Goal: Task Accomplishment & Management: Manage account settings

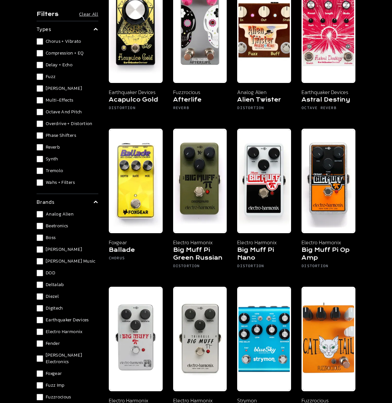
scroll to position [307, 0]
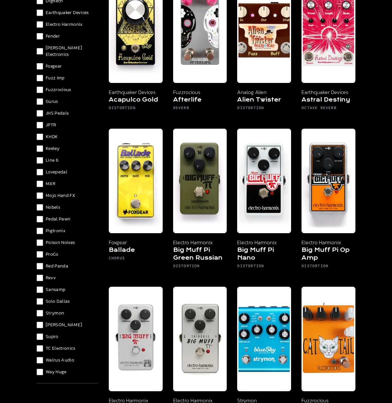
click at [49, 122] on span "JPTR" at bounding box center [51, 125] width 10 height 7
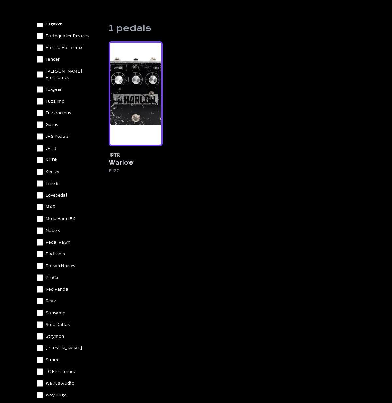
scroll to position [36, 0]
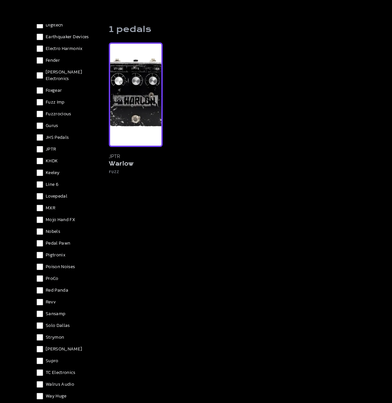
click at [138, 123] on img at bounding box center [136, 94] width 54 height 104
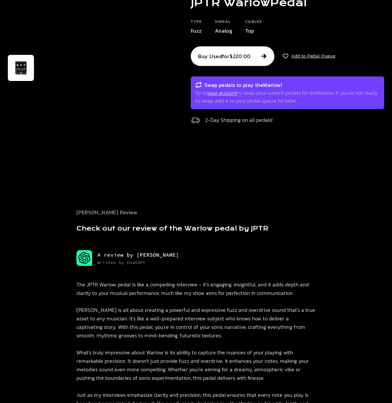
scroll to position [44, 0]
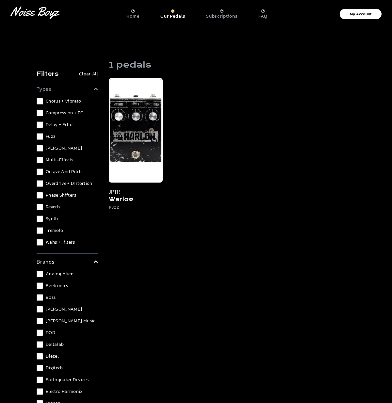
click at [49, 160] on span "Multi-Effects" at bounding box center [60, 160] width 28 height 7
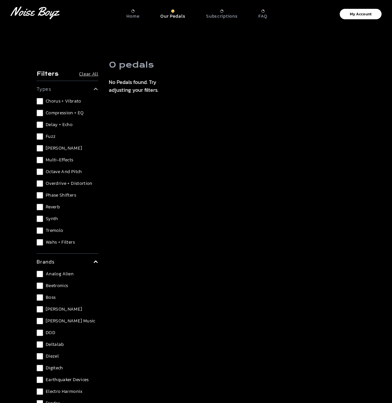
click at [49, 160] on span "Multi-Effects" at bounding box center [60, 160] width 28 height 7
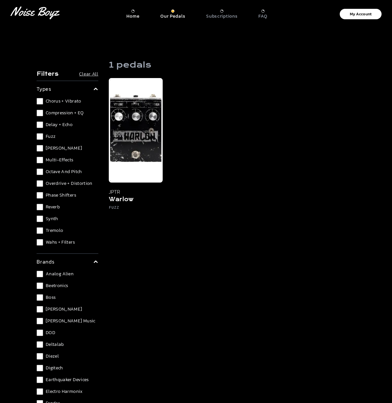
click at [133, 14] on p "Home" at bounding box center [132, 16] width 13 height 6
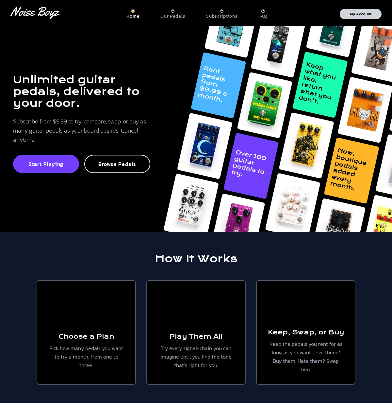
click at [357, 14] on p "My Account" at bounding box center [361, 14] width 22 height 4
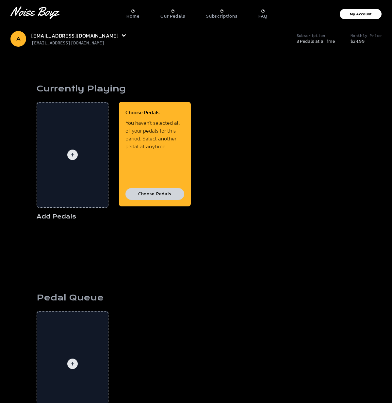
click at [150, 197] on button "Choose Pedals" at bounding box center [154, 194] width 59 height 12
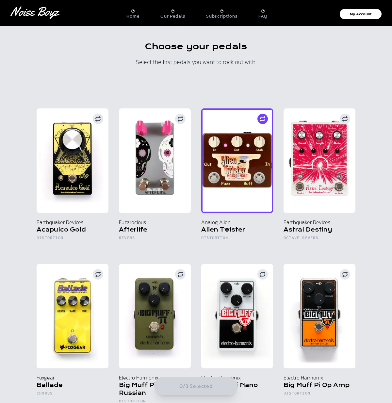
click at [235, 173] on img at bounding box center [237, 160] width 72 height 104
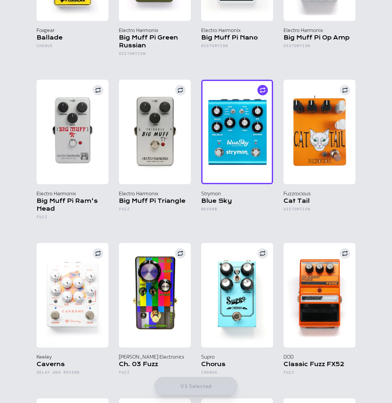
scroll to position [350, 0]
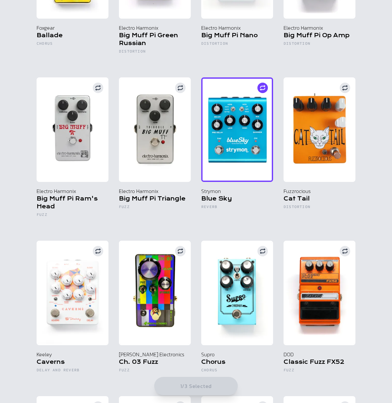
click at [249, 168] on img at bounding box center [237, 129] width 72 height 104
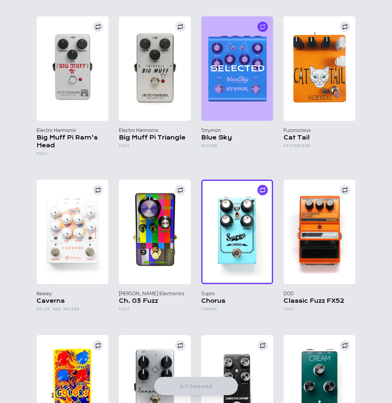
scroll to position [410, 0]
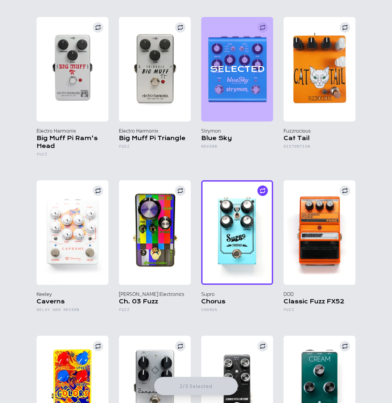
click at [224, 241] on img at bounding box center [237, 232] width 72 height 104
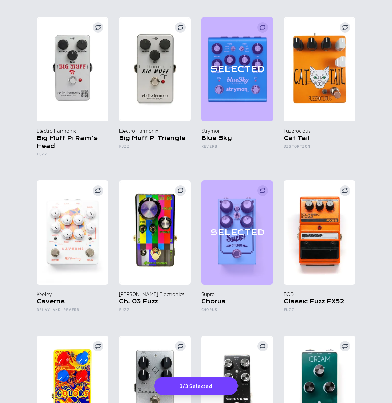
click at [198, 385] on button "3/3 Selected" at bounding box center [196, 386] width 84 height 18
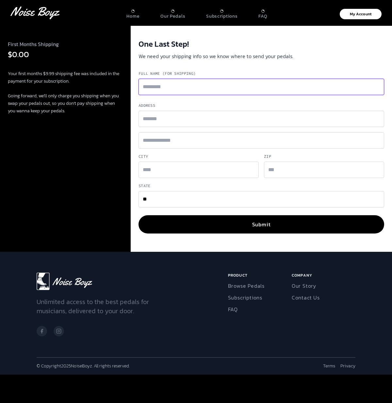
click at [161, 93] on input "Full Name (for shipping)" at bounding box center [260, 87] width 245 height 16
type input "**********"
type input "*********"
type input "********"
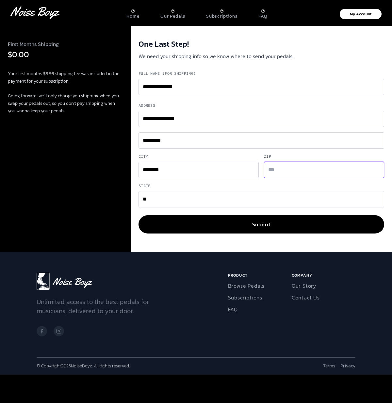
type input "*****"
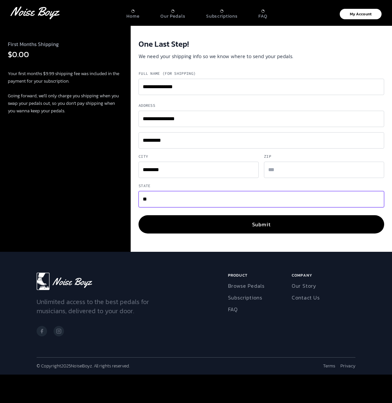
select select "**"
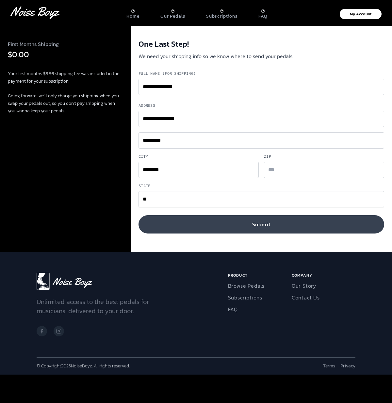
click at [229, 224] on button "Submit" at bounding box center [260, 224] width 245 height 18
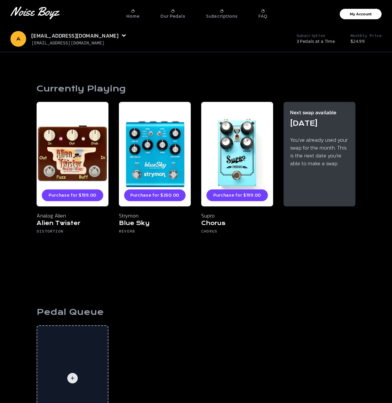
click at [5, 152] on section "Currently Playing Purchase for $199.00 Analog Alien Alien Twister Distortion Pu…" at bounding box center [196, 163] width 392 height 223
click at [261, 14] on p "FAQ" at bounding box center [262, 16] width 9 height 6
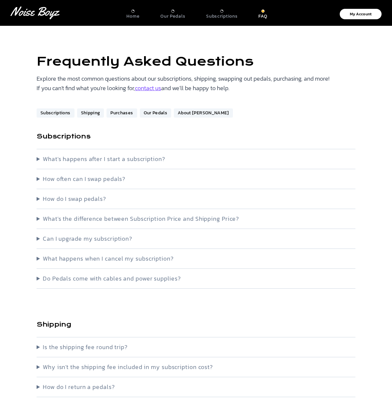
click at [138, 159] on summary "What's happens after I start a subscription?" at bounding box center [196, 158] width 319 height 9
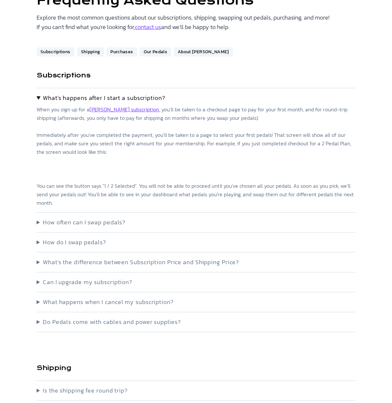
scroll to position [69, 0]
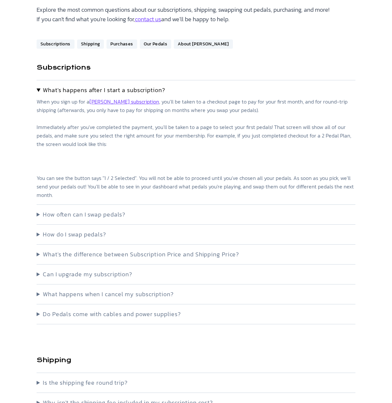
click at [95, 215] on summary "How often can I swap pedals?" at bounding box center [196, 214] width 319 height 9
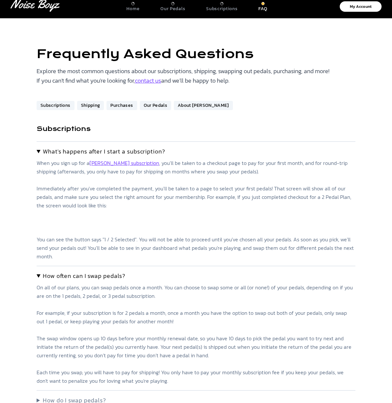
scroll to position [0, 0]
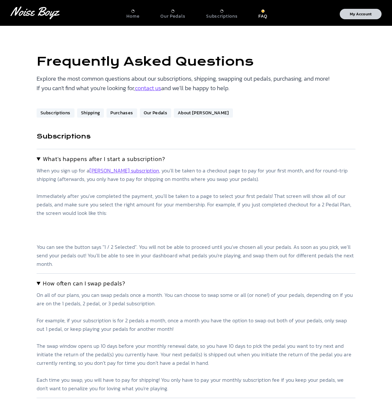
click at [365, 15] on p "My Account" at bounding box center [361, 14] width 22 height 4
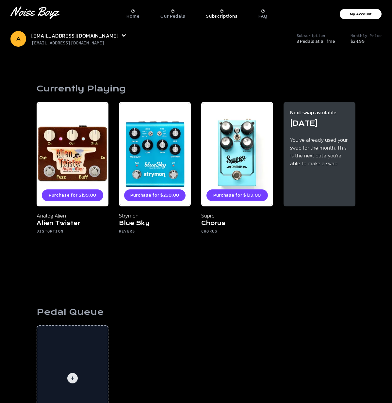
click at [223, 14] on p "Subscriptions" at bounding box center [221, 16] width 31 height 6
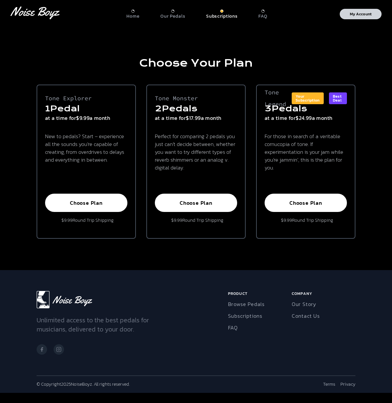
click at [359, 14] on p "My Account" at bounding box center [361, 14] width 22 height 4
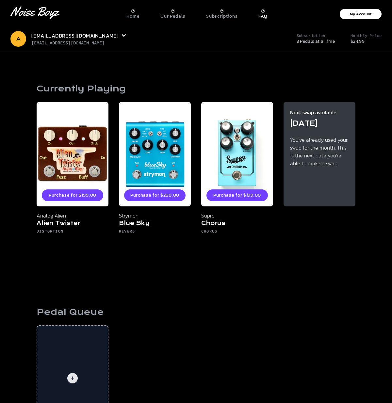
click at [263, 14] on p "FAQ" at bounding box center [262, 16] width 9 height 6
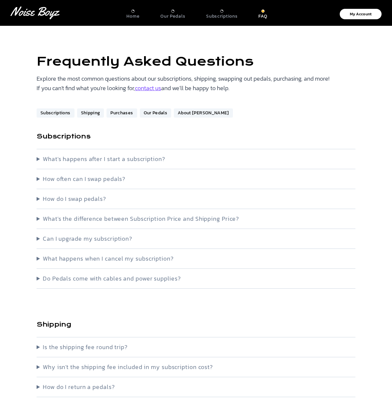
click at [140, 279] on summary "Do Pedals come with cables and power supplies?" at bounding box center [196, 278] width 319 height 9
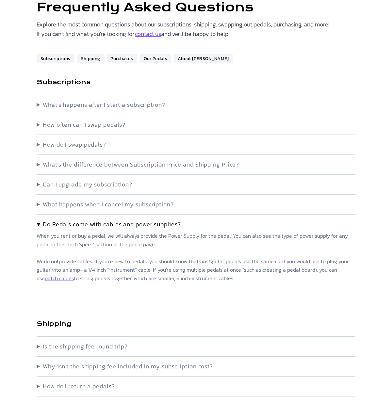
scroll to position [55, 0]
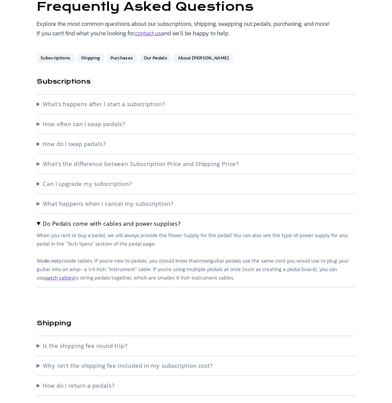
click at [99, 345] on summary "Is the shipping fee round trip?" at bounding box center [196, 345] width 319 height 9
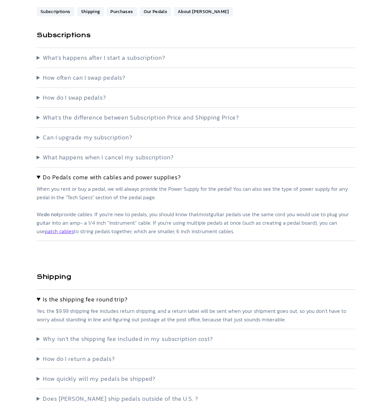
scroll to position [103, 0]
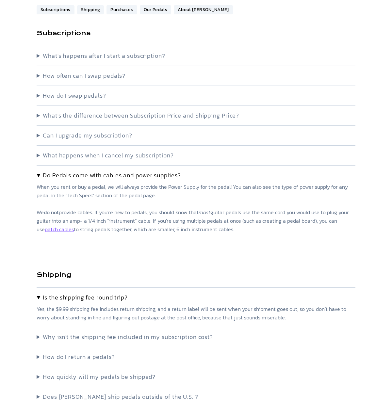
click at [90, 336] on summary "Why isn't the shipping fee included in my subscription cost?" at bounding box center [196, 336] width 319 height 9
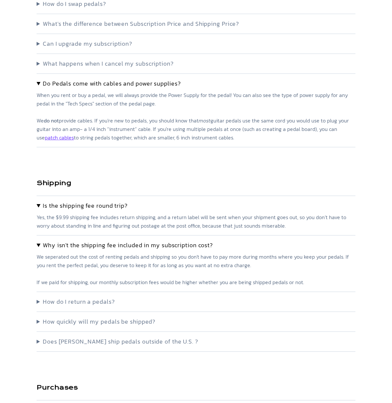
scroll to position [195, 0]
click at [65, 302] on summary "How do I return a pedals?" at bounding box center [196, 301] width 319 height 9
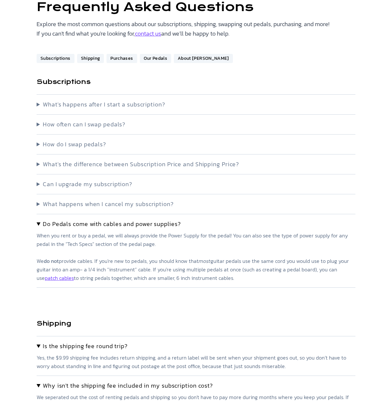
scroll to position [0, 0]
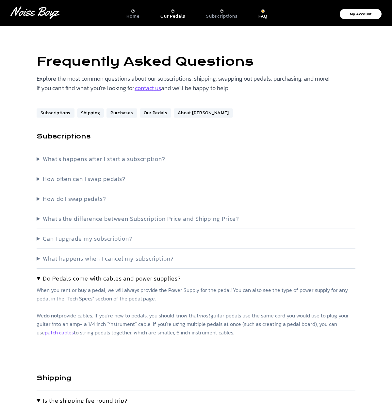
click at [179, 13] on p "Our Pedals" at bounding box center [172, 16] width 25 height 6
click at [327, 15] on p "Log In" at bounding box center [328, 14] width 12 height 8
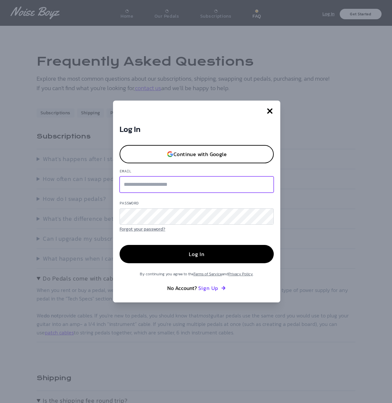
type input "**********"
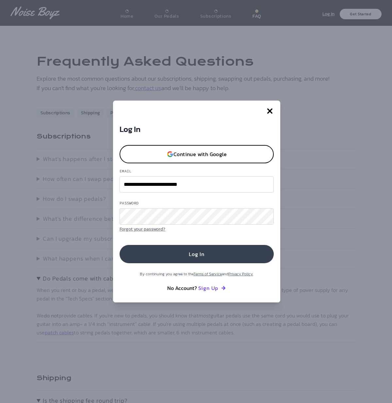
click at [193, 254] on button "Log In" at bounding box center [196, 254] width 154 height 18
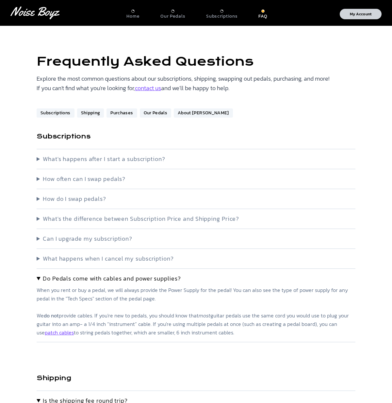
click at [353, 12] on p "My Account" at bounding box center [361, 14] width 22 height 4
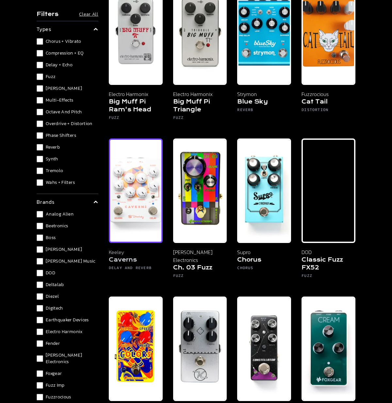
scroll to position [407, 0]
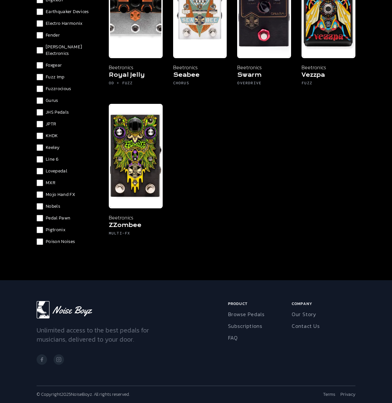
scroll to position [152, 0]
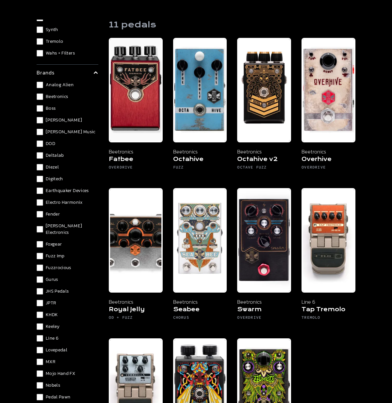
scroll to position [44, 0]
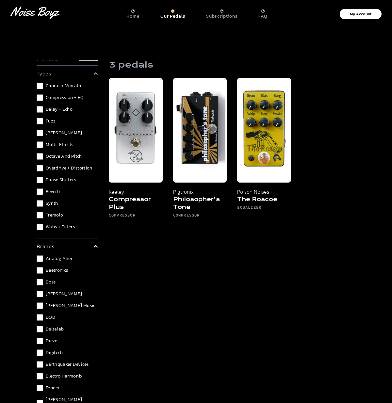
scroll to position [20, 0]
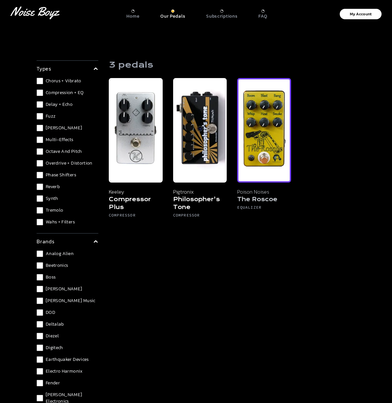
click at [251, 142] on img at bounding box center [264, 130] width 54 height 104
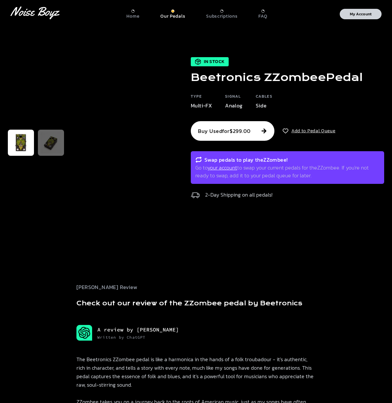
click at [359, 15] on p "My Account" at bounding box center [361, 14] width 22 height 4
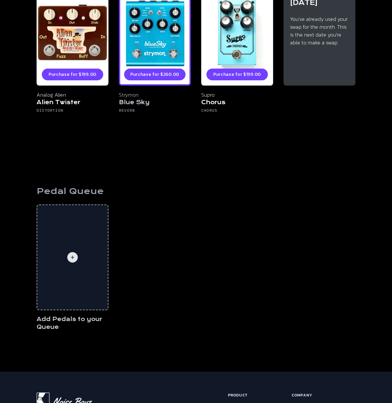
scroll to position [122, 0]
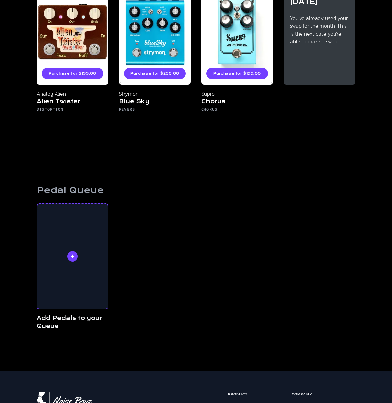
click at [73, 255] on circle at bounding box center [72, 256] width 10 height 10
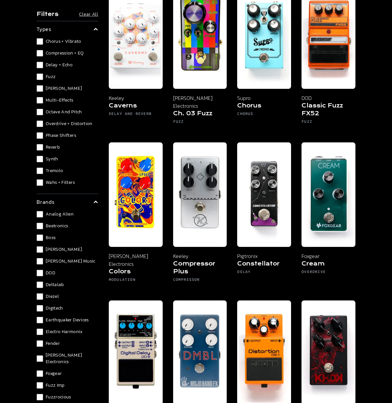
scroll to position [566, 0]
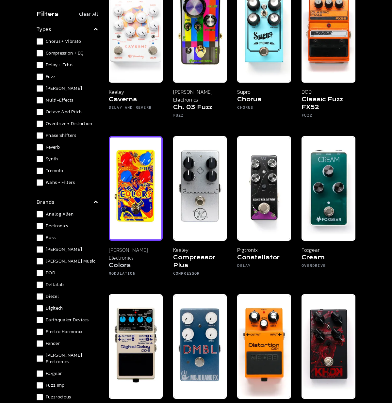
click at [129, 220] on img at bounding box center [136, 188] width 54 height 104
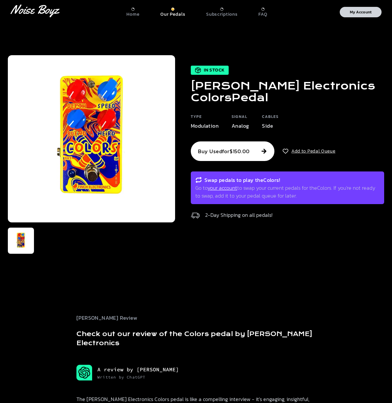
click at [355, 12] on p "My Account" at bounding box center [361, 12] width 22 height 4
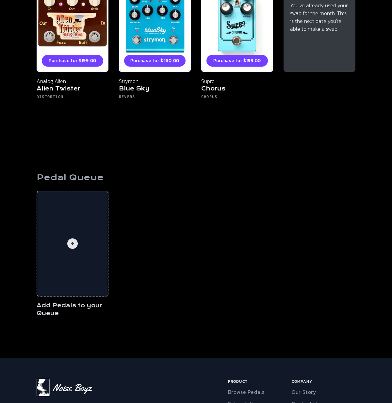
scroll to position [135, 0]
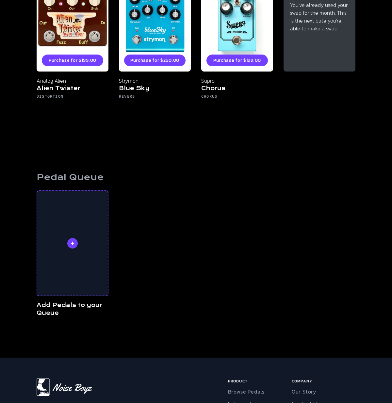
click at [72, 245] on circle at bounding box center [72, 243] width 10 height 10
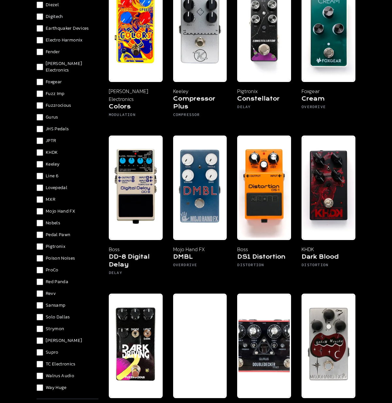
scroll to position [291, 0]
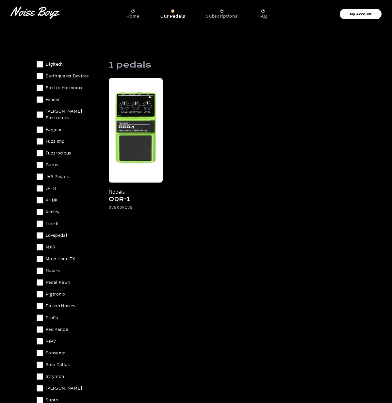
scroll to position [307, 0]
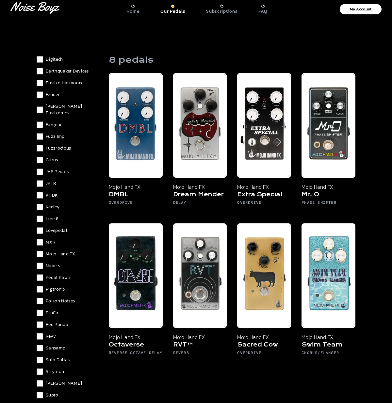
scroll to position [1, 0]
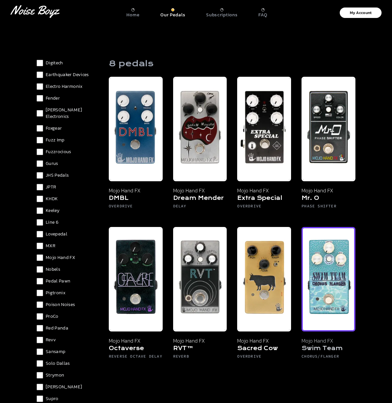
click at [326, 284] on img at bounding box center [328, 279] width 54 height 104
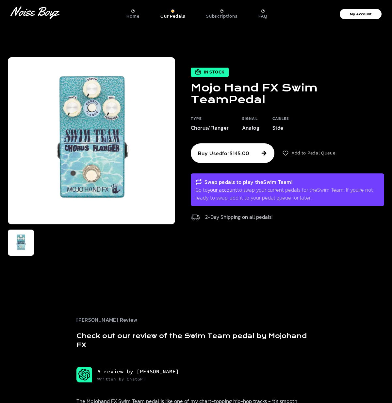
click at [302, 154] on button "Add to Pedal Queue" at bounding box center [308, 153] width 53 height 7
click at [173, 16] on p "Our Pedals" at bounding box center [172, 16] width 25 height 6
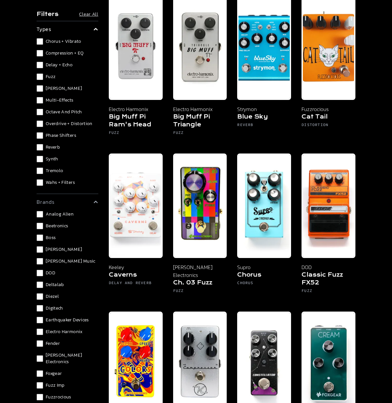
click at [82, 296] on label "Diezel" at bounding box center [68, 296] width 62 height 7
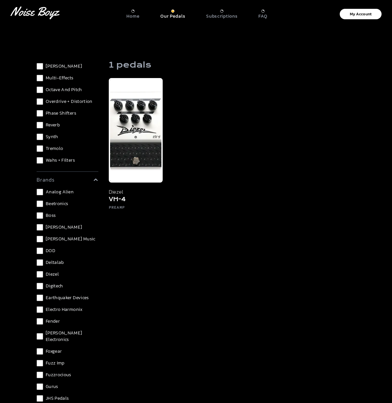
scroll to position [87, 0]
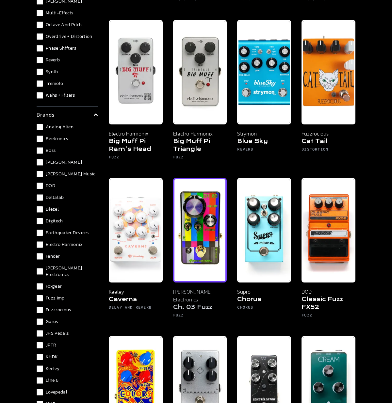
scroll to position [369, 0]
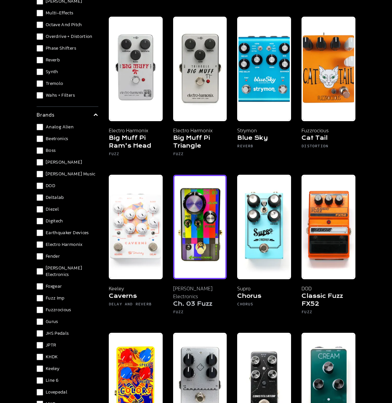
click at [200, 269] on img at bounding box center [200, 227] width 54 height 104
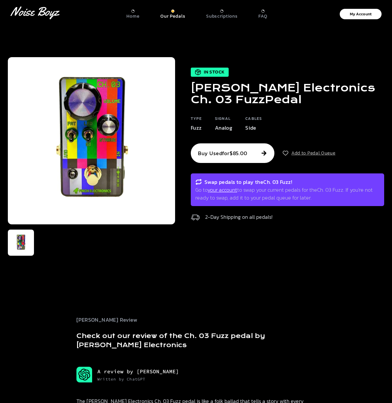
click at [309, 150] on button "Add to Pedal Queue" at bounding box center [308, 153] width 53 height 7
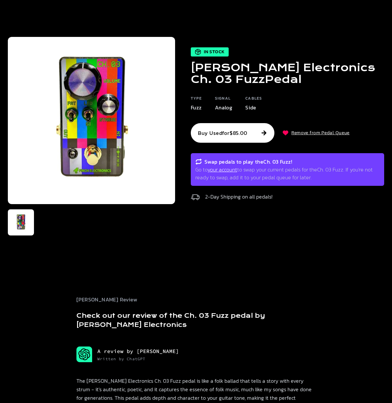
scroll to position [24, 0]
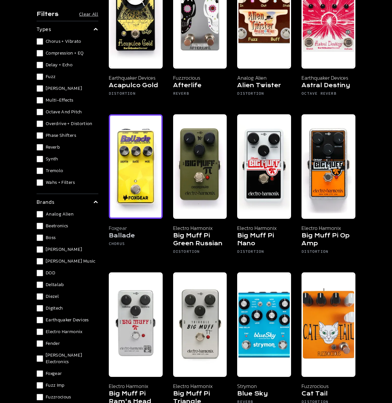
scroll to position [117, 0]
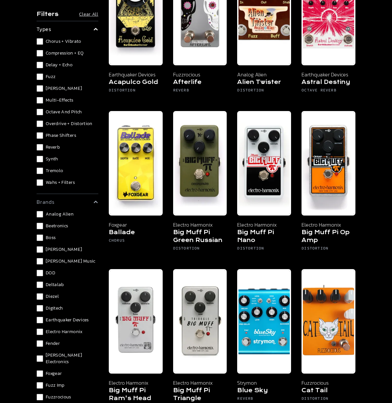
click at [61, 263] on span "[PERSON_NAME] Music" at bounding box center [71, 261] width 50 height 7
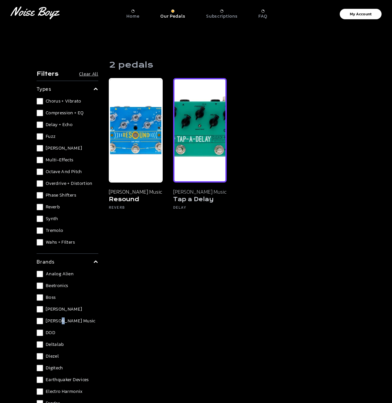
click at [200, 163] on img at bounding box center [200, 130] width 54 height 104
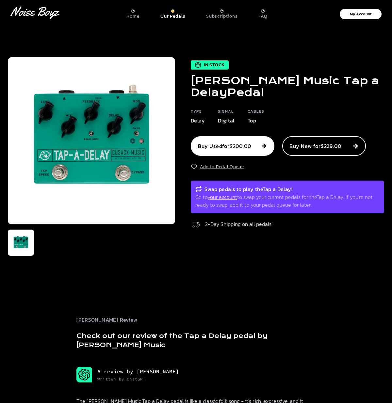
click at [224, 165] on button "Add to Pedal Queue" at bounding box center [217, 167] width 53 height 7
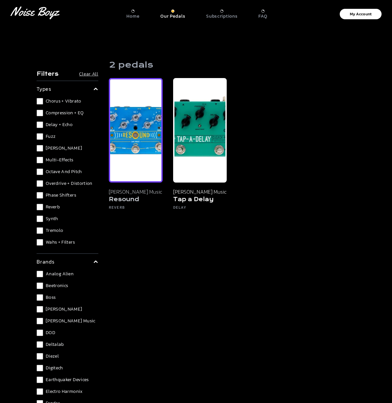
click at [143, 127] on img at bounding box center [136, 130] width 54 height 104
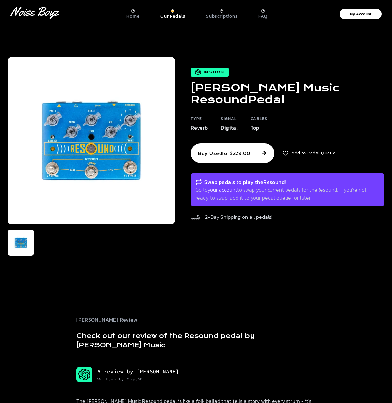
click at [325, 129] on div "In Stock Cusack Music Resound Pedal Type Reverb Signal Digital Cables Top Buy U…" at bounding box center [279, 146] width 209 height 157
click at [319, 150] on button "Add to Pedal Queue" at bounding box center [308, 153] width 53 height 7
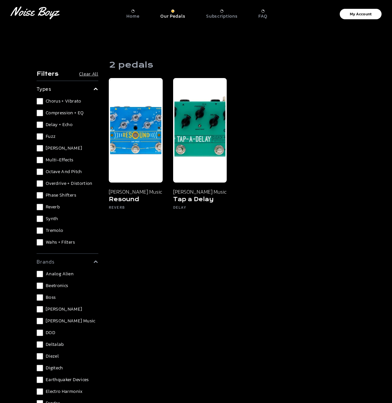
click at [44, 321] on label "[PERSON_NAME] Music" at bounding box center [68, 321] width 62 height 7
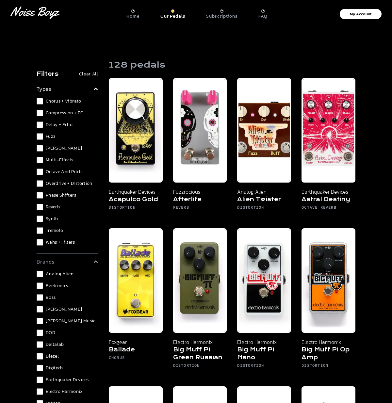
click at [43, 334] on label "DOD" at bounding box center [68, 332] width 62 height 7
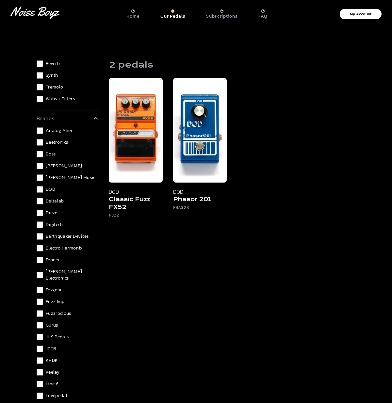
scroll to position [144, 0]
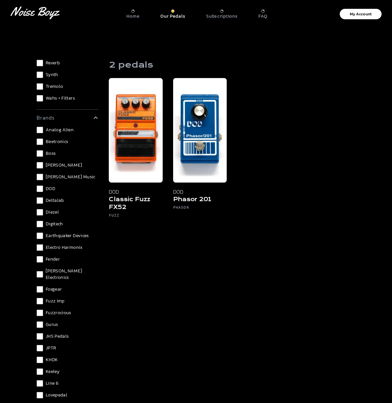
click at [43, 223] on label "Digitech" at bounding box center [68, 224] width 62 height 7
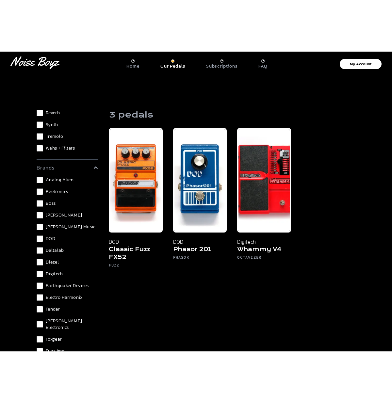
scroll to position [144, 0]
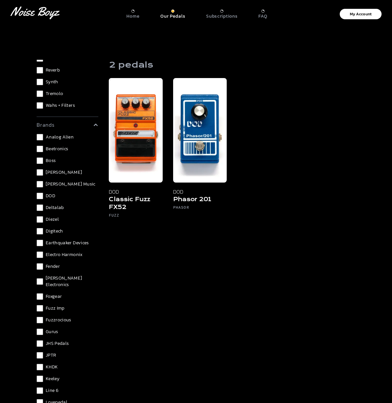
click at [40, 199] on div "Analog Alien Beetronics Boss Crowther Cusack Music DOD Deltalab Diezel Digitech…" at bounding box center [68, 369] width 62 height 471
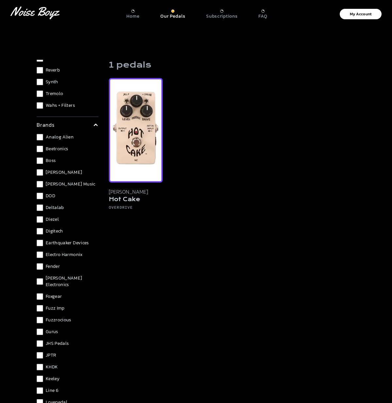
click at [140, 173] on img at bounding box center [136, 130] width 54 height 104
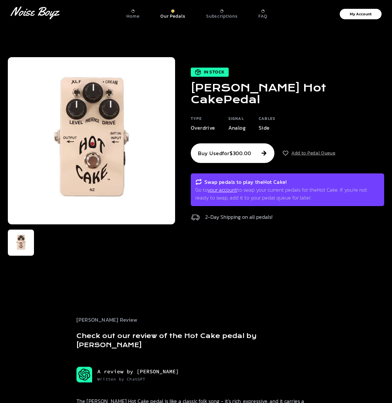
click at [310, 150] on button "Add to Pedal Queue" at bounding box center [308, 153] width 53 height 7
click at [173, 12] on div at bounding box center [172, 10] width 3 height 3
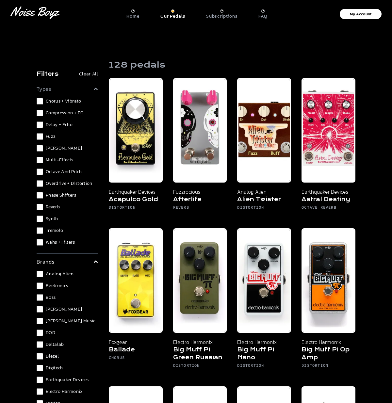
click at [51, 223] on div "Chorus + Vibrato Compression + EQ Delay + Echo Fuzz Looper Multi-Effects Octave…" at bounding box center [68, 172] width 62 height 148
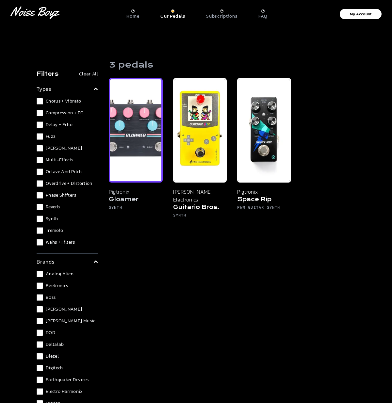
click at [134, 120] on img at bounding box center [136, 130] width 54 height 104
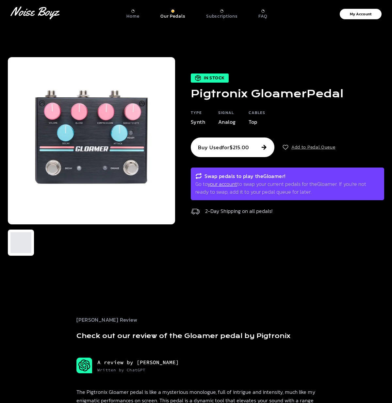
click at [319, 144] on button "Add to Pedal Queue" at bounding box center [308, 147] width 53 height 7
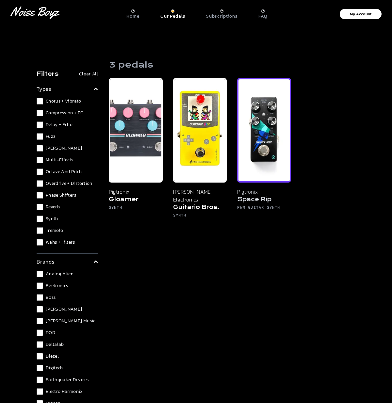
click at [269, 164] on img at bounding box center [264, 130] width 54 height 104
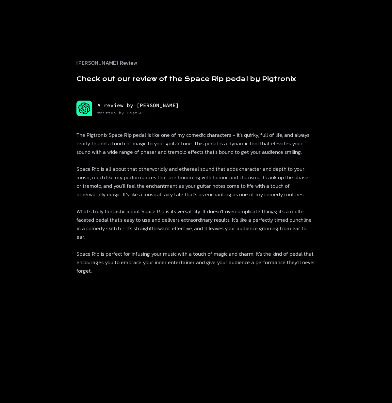
scroll to position [506, 0]
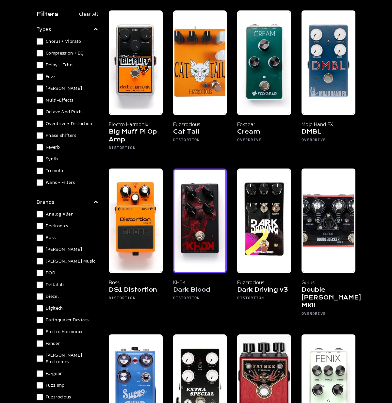
scroll to position [226, 0]
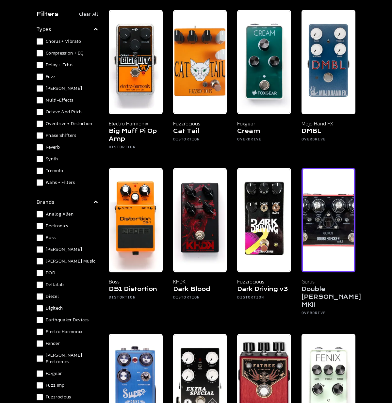
click at [333, 258] on img at bounding box center [328, 220] width 54 height 104
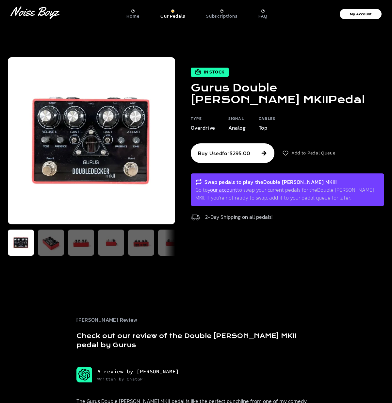
click at [298, 153] on button "Add to Pedal Queue" at bounding box center [308, 153] width 53 height 7
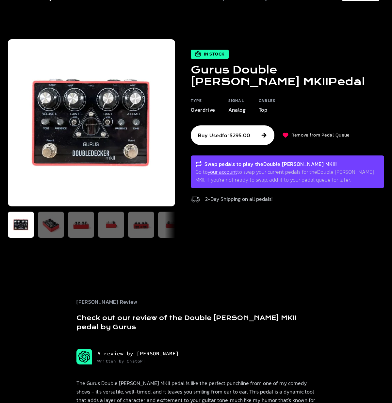
scroll to position [22, 0]
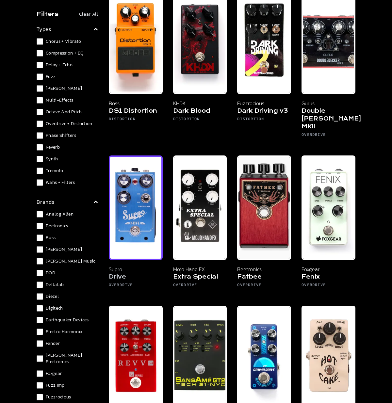
scroll to position [406, 0]
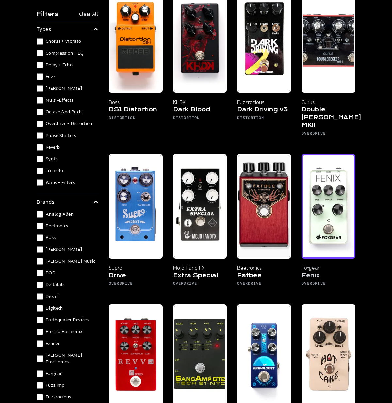
click at [327, 204] on img at bounding box center [328, 206] width 54 height 104
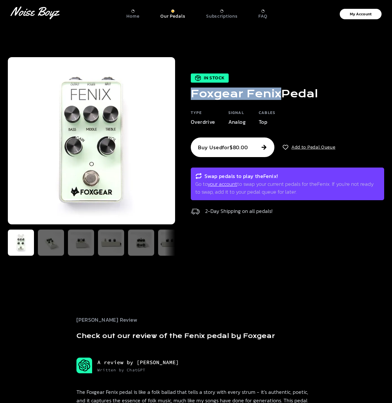
drag, startPoint x: 193, startPoint y: 92, endPoint x: 278, endPoint y: 98, distance: 85.4
click at [278, 98] on h1 "Foxgear Fenix Pedal" at bounding box center [254, 94] width 127 height 12
copy h1 "Foxgear Fenix"
